Goal: Task Accomplishment & Management: Use online tool/utility

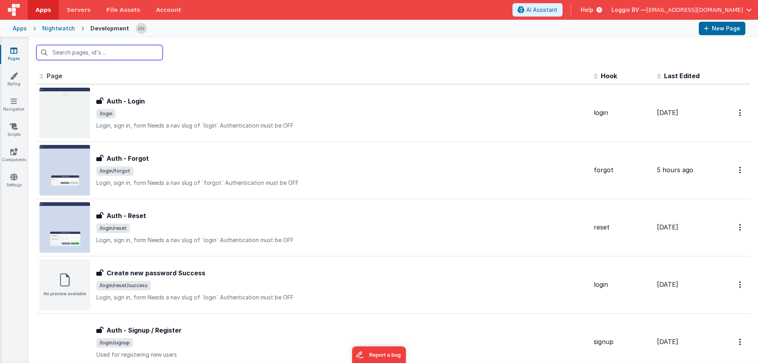
click at [110, 52] on input "text" at bounding box center [99, 52] width 126 height 15
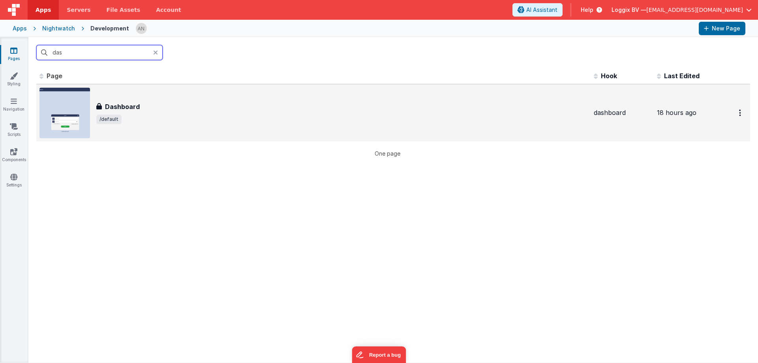
type input "das"
click at [114, 105] on h3 "Dashboard" at bounding box center [122, 106] width 35 height 9
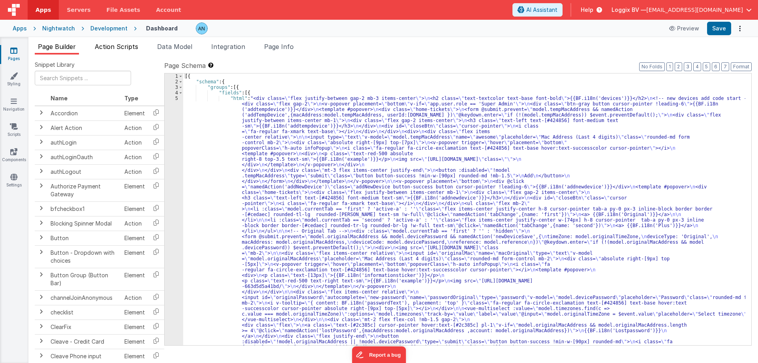
click at [126, 51] on li "Action Scripts" at bounding box center [117, 48] width 50 height 13
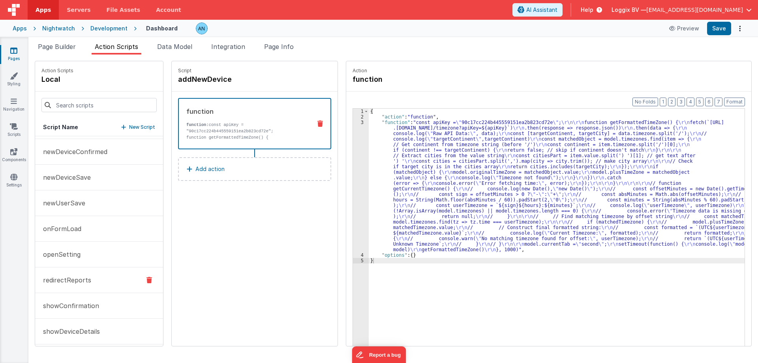
scroll to position [156, 0]
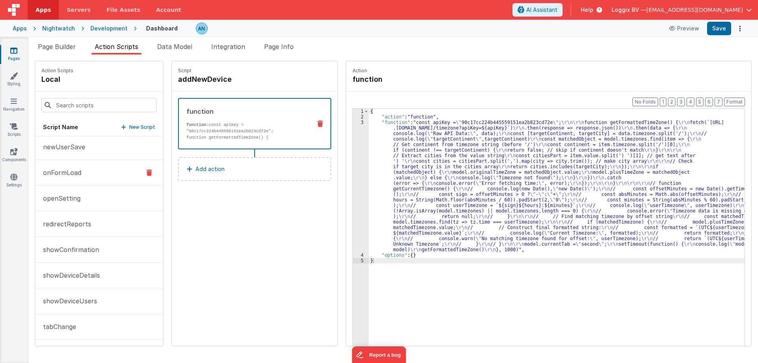
click at [97, 167] on button "onFormLoad" at bounding box center [99, 173] width 128 height 26
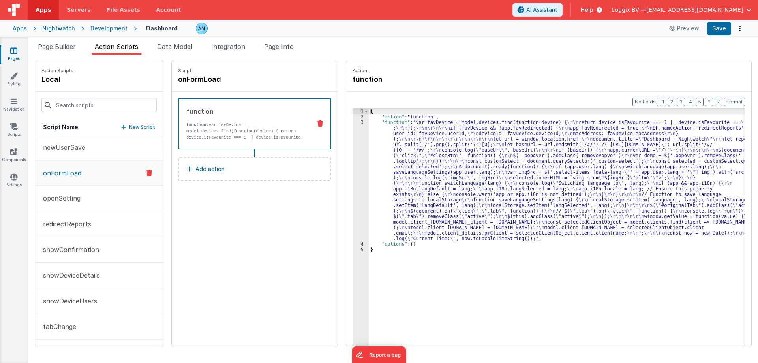
click at [360, 126] on div "3" at bounding box center [361, 181] width 16 height 122
click at [353, 125] on div "3" at bounding box center [361, 181] width 16 height 122
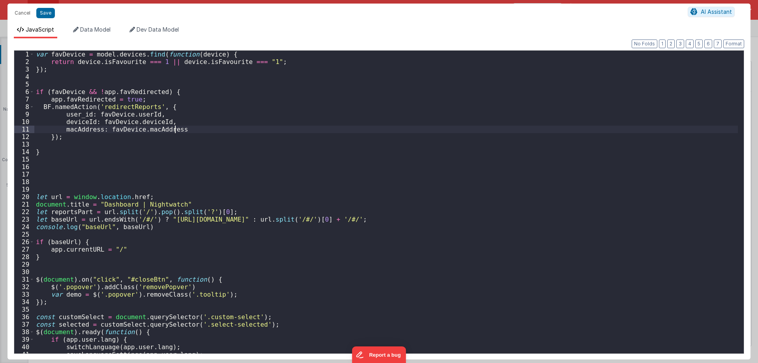
click at [353, 125] on div "var favDevice = model . devices . find ( function ( device ) { return device . …" at bounding box center [386, 210] width 704 height 318
click at [160, 146] on div "var favDevice = model . devices . find ( function ( device ) { return device . …" at bounding box center [386, 210] width 704 height 318
click at [78, 98] on div "var favDevice = model . devices . find ( function ( device ) { return device . …" at bounding box center [386, 210] width 704 height 318
drag, startPoint x: 47, startPoint y: 98, endPoint x: 170, endPoint y: 100, distance: 122.8
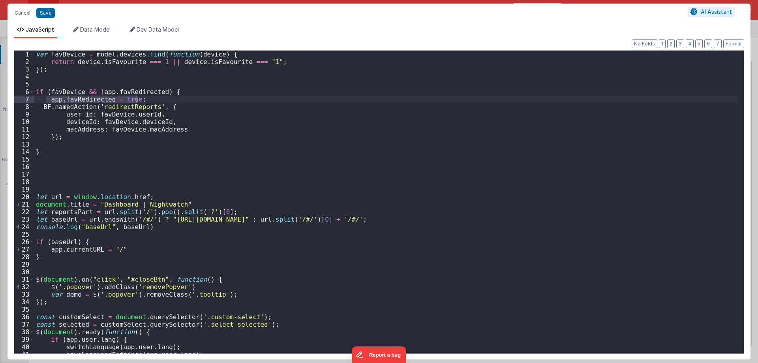
click at [170, 100] on div "var favDevice = model . devices . find ( function ( device ) { return device . …" at bounding box center [386, 210] width 704 height 318
click at [23, 12] on button "Cancel" at bounding box center [23, 13] width 24 height 11
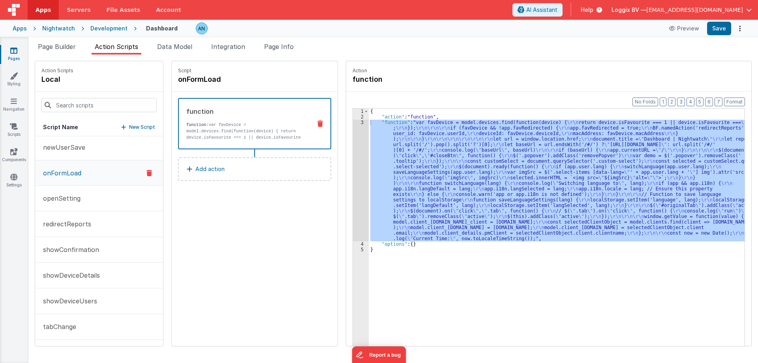
click at [13, 54] on icon at bounding box center [13, 51] width 7 height 8
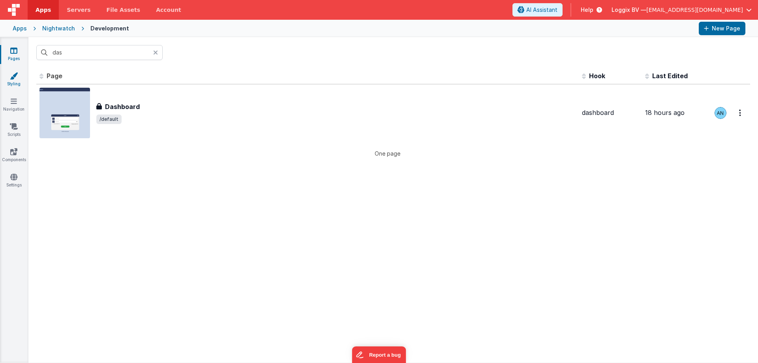
click at [15, 84] on link "Styling" at bounding box center [14, 80] width 28 height 16
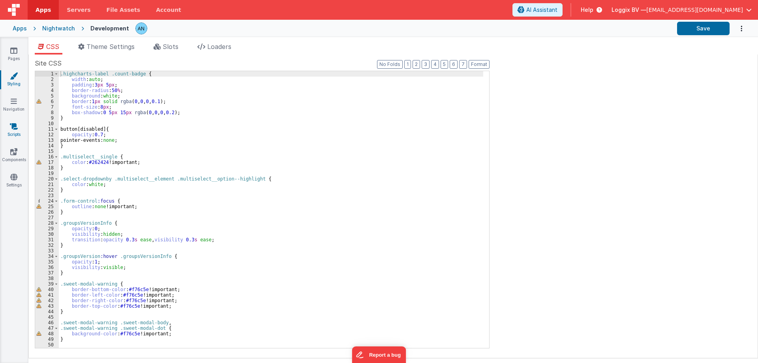
click at [12, 128] on icon at bounding box center [14, 126] width 8 height 8
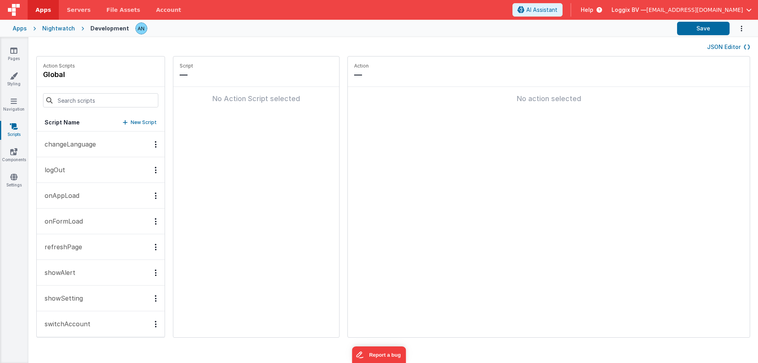
click at [81, 173] on button "logOut" at bounding box center [101, 170] width 128 height 26
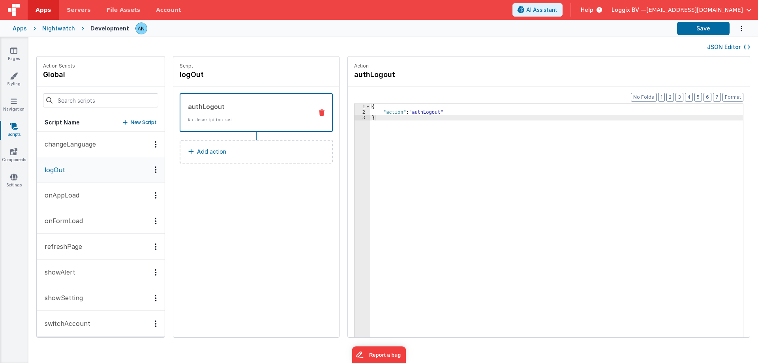
click at [228, 115] on div "authLogout No description set" at bounding box center [243, 112] width 126 height 21
click at [224, 157] on button "Add action" at bounding box center [256, 152] width 153 height 24
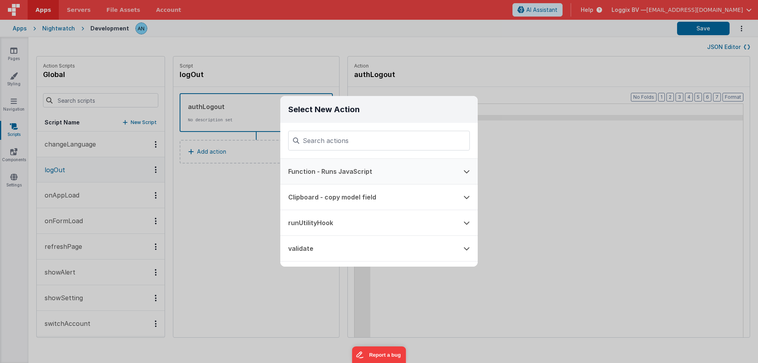
click at [320, 171] on button "Function - Runs JavaScript" at bounding box center [367, 171] width 175 height 25
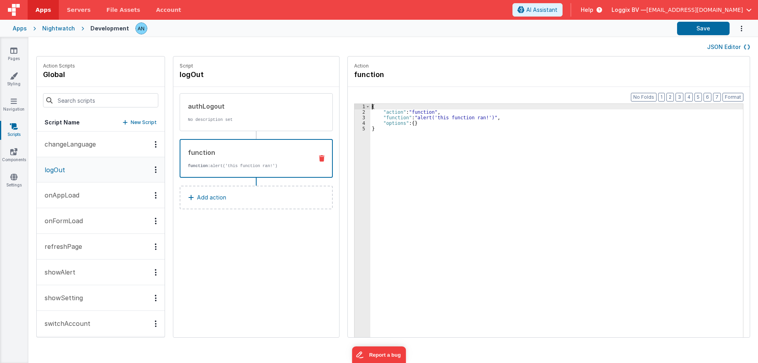
click at [357, 116] on div "3" at bounding box center [363, 118] width 16 height 6
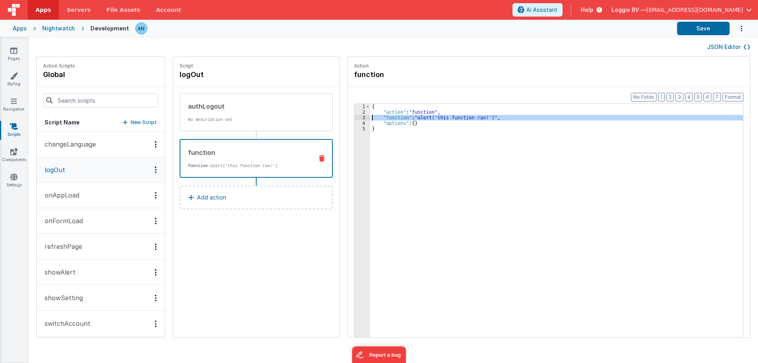
click at [355, 118] on div "3" at bounding box center [363, 118] width 16 height 6
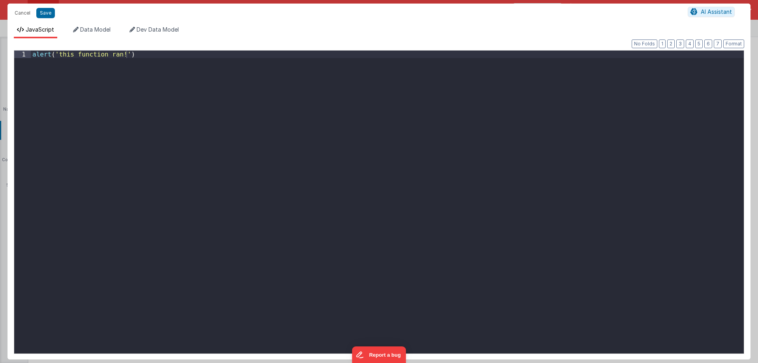
click at [351, 117] on div "alert ( 'this function ran!' )" at bounding box center [387, 210] width 713 height 318
click at [111, 54] on div "app . favRedirected = true ;" at bounding box center [387, 210] width 713 height 318
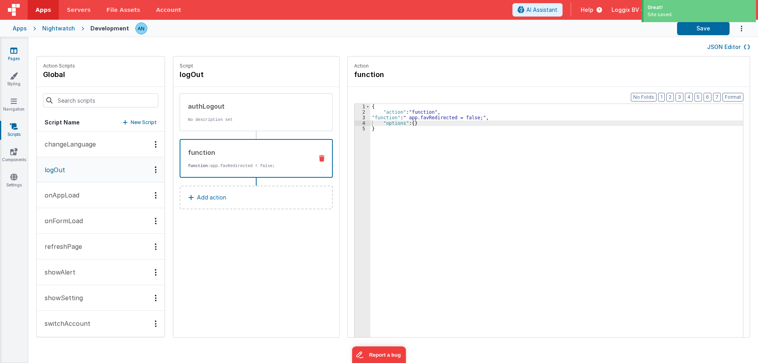
click at [14, 51] on icon at bounding box center [13, 51] width 7 height 8
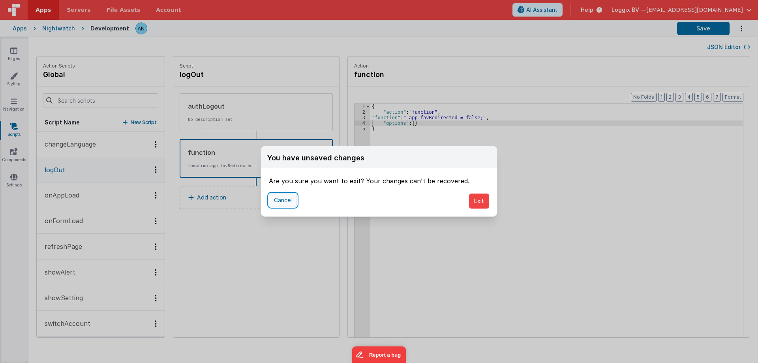
click at [293, 201] on button "Cancel" at bounding box center [283, 199] width 28 height 13
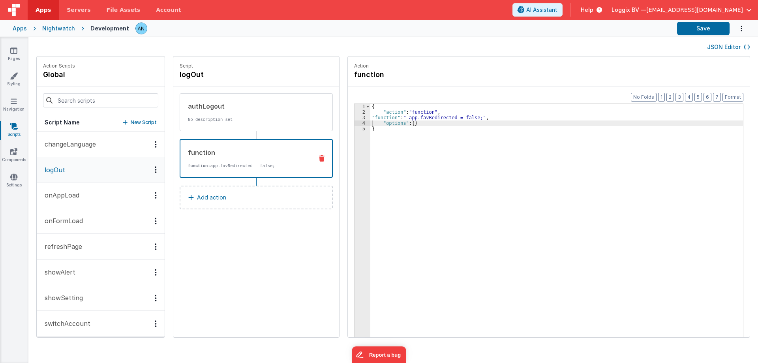
click at [21, 52] on link "Pages" at bounding box center [14, 55] width 28 height 16
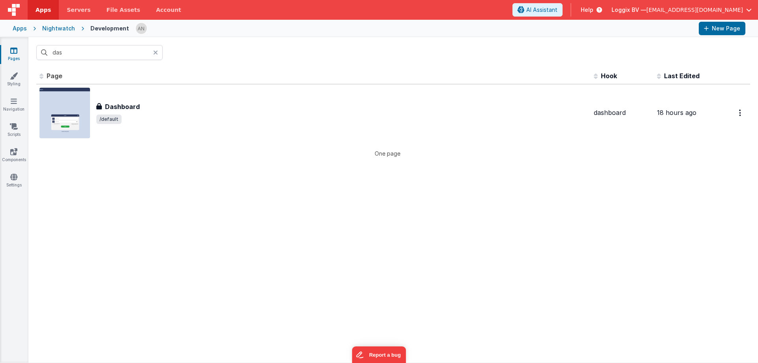
click at [17, 52] on icon at bounding box center [13, 51] width 7 height 8
click at [158, 51] on div at bounding box center [157, 52] width 9 height 15
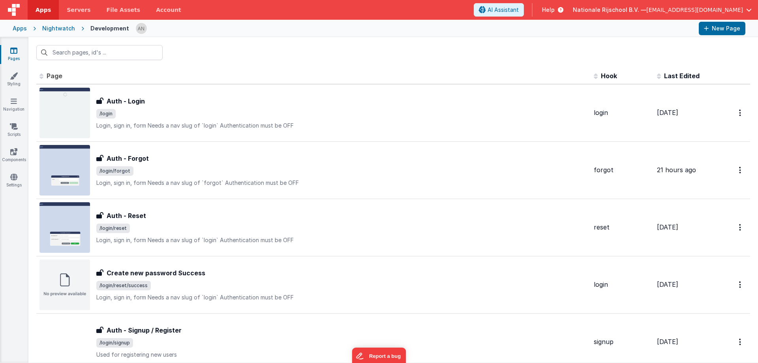
click at [181, 51] on div at bounding box center [393, 52] width 730 height 31
click at [176, 49] on div at bounding box center [393, 52] width 730 height 31
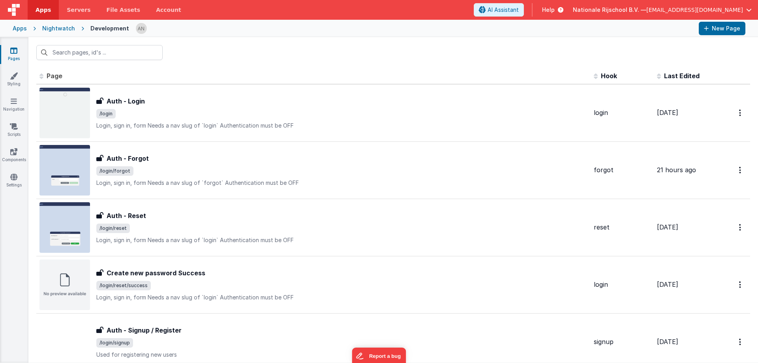
click at [191, 45] on div at bounding box center [393, 52] width 730 height 31
click at [3, 83] on link "Styling" at bounding box center [14, 80] width 28 height 16
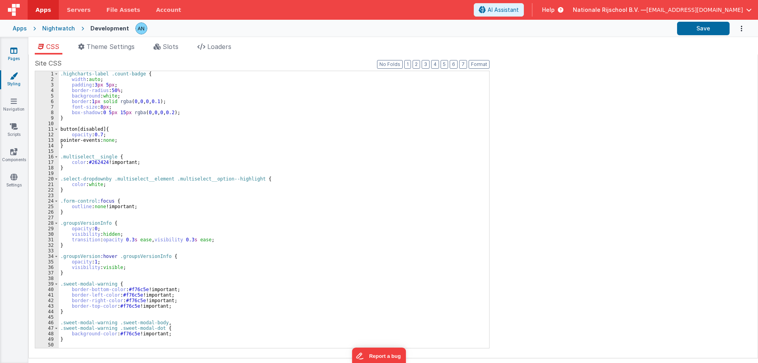
click at [14, 54] on link "Pages" at bounding box center [14, 55] width 28 height 16
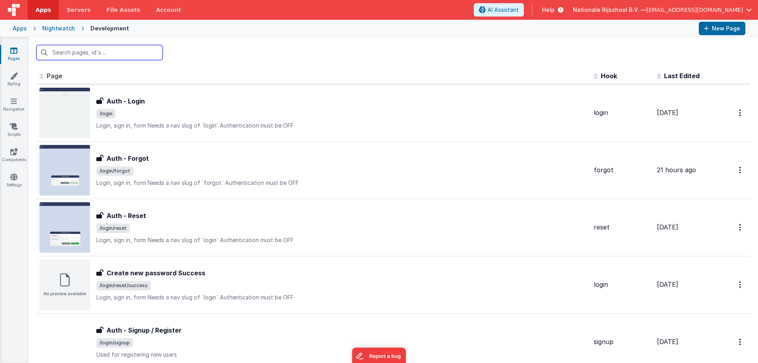
drag, startPoint x: 14, startPoint y: 54, endPoint x: 264, endPoint y: 53, distance: 249.5
click at [264, 53] on div at bounding box center [393, 52] width 730 height 31
click at [44, 3] on link "Apps" at bounding box center [43, 10] width 31 height 20
